Goal: Task Accomplishment & Management: Manage account settings

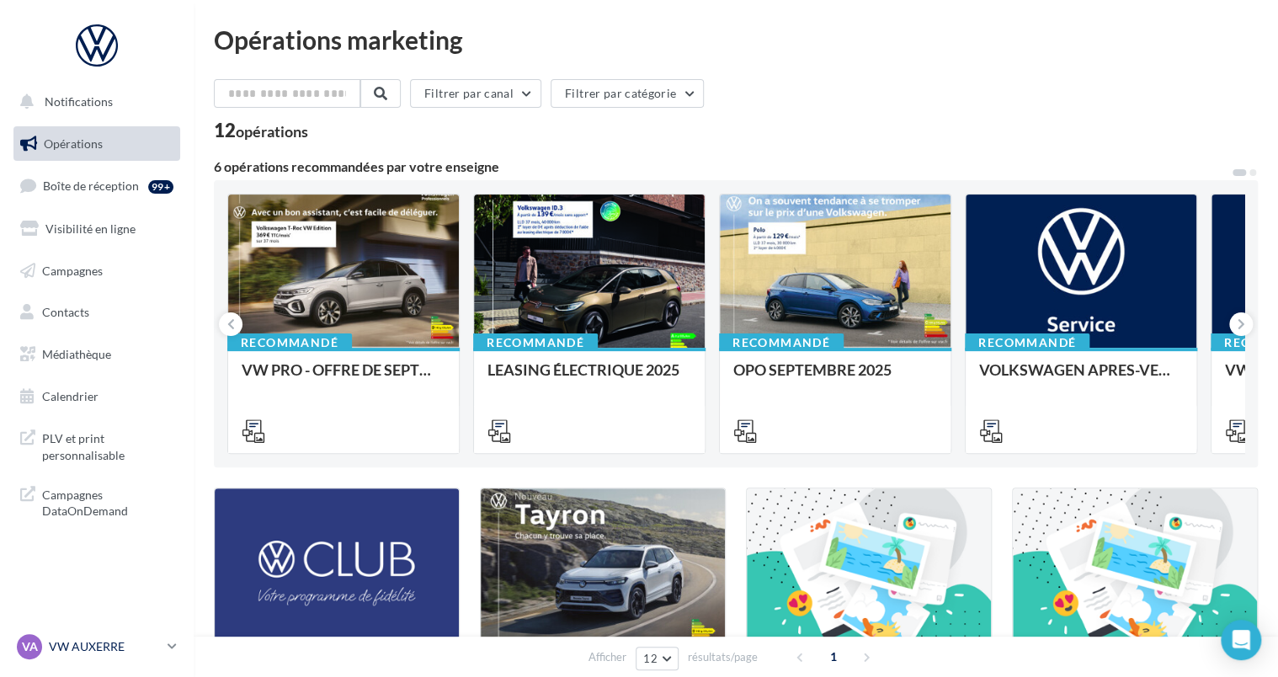
click at [120, 647] on p "VW AUXERRE" at bounding box center [105, 646] width 112 height 17
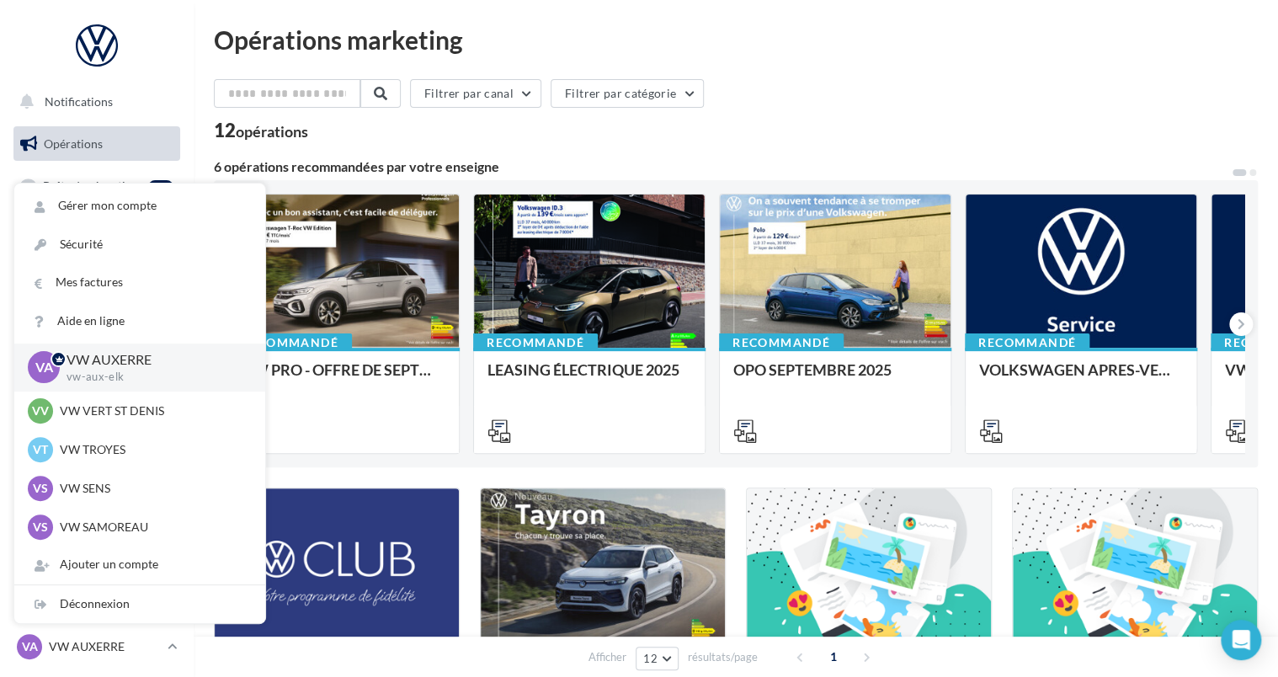
click at [926, 75] on div "Opérations marketing Filtrer par canal Filtrer par catégorie 12 opérations 6 op…" at bounding box center [736, 564] width 1044 height 1074
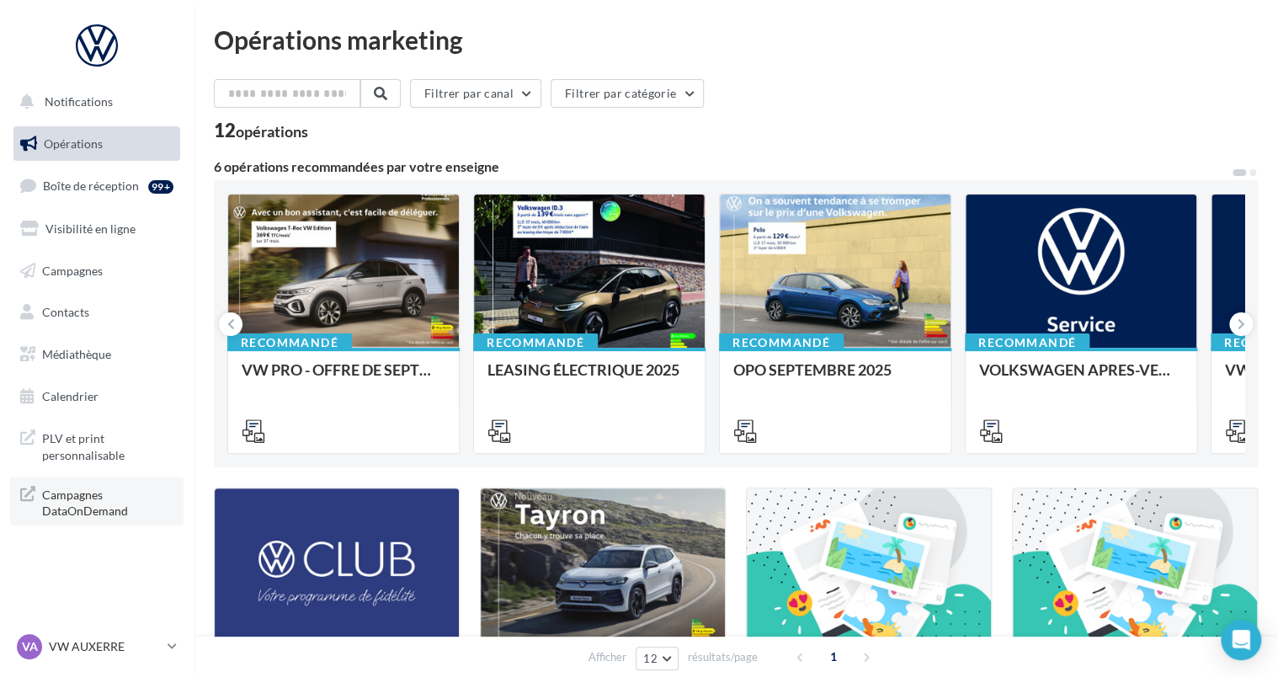
click at [126, 500] on span "Campagnes DataOnDemand" at bounding box center [107, 501] width 131 height 36
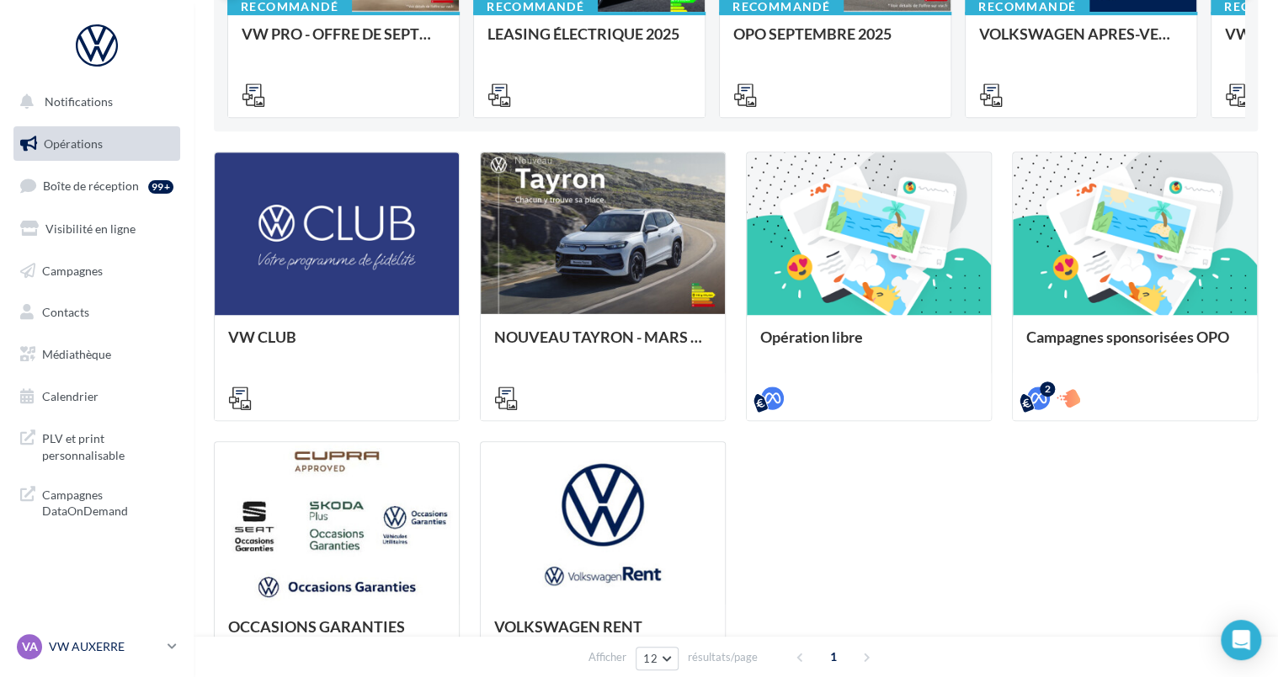
scroll to position [337, 0]
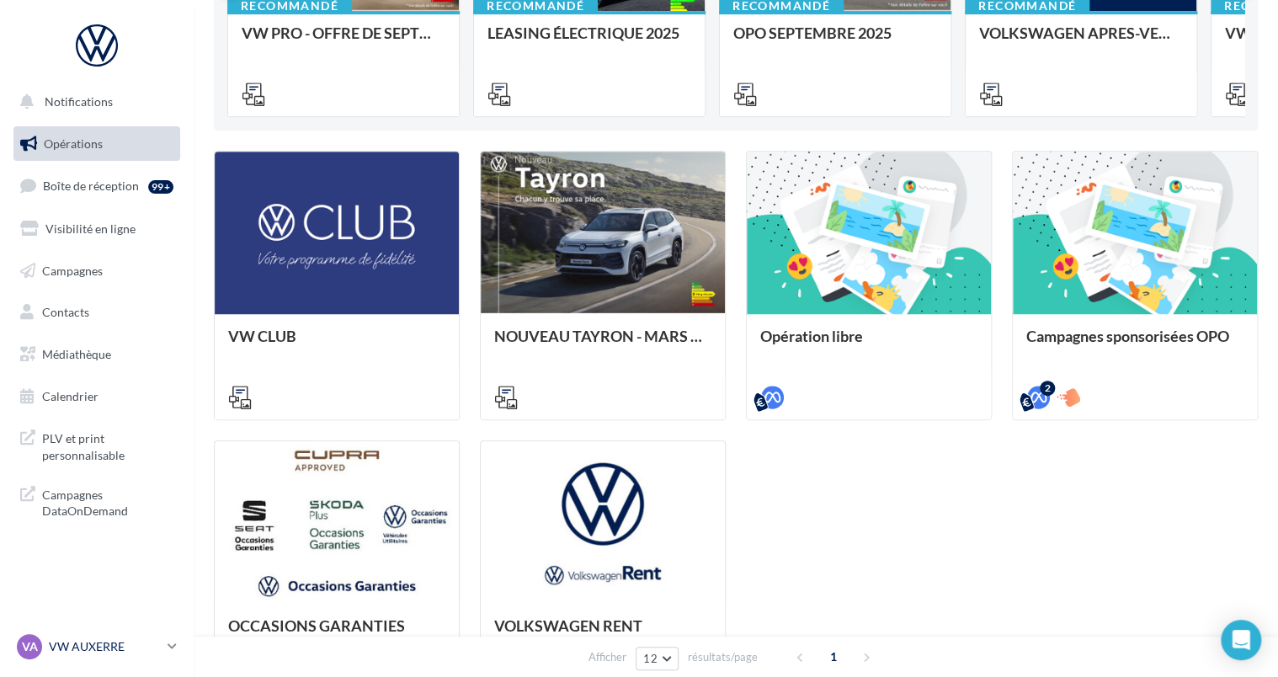
click at [138, 639] on p "VW AUXERRE" at bounding box center [105, 646] width 112 height 17
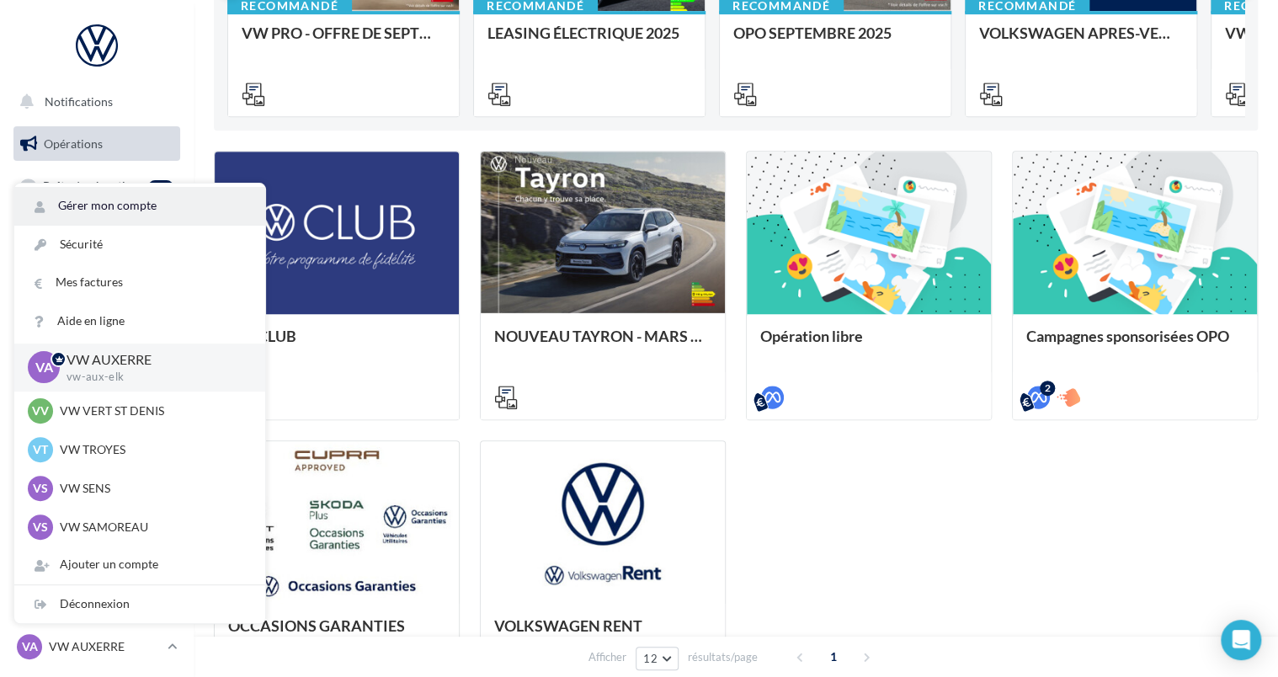
click at [169, 205] on link "Gérer mon compte" at bounding box center [139, 206] width 251 height 38
